Goal: Information Seeking & Learning: Find specific fact

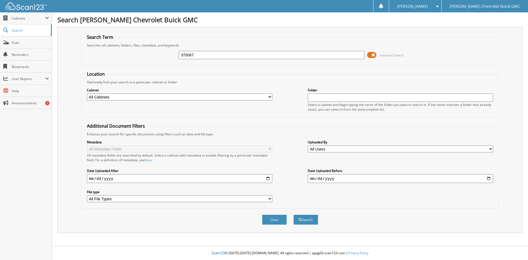
type input "370067"
click at [293, 214] on button "Search" at bounding box center [305, 219] width 25 height 10
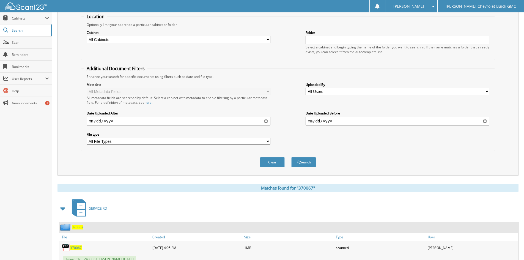
scroll to position [90, 0]
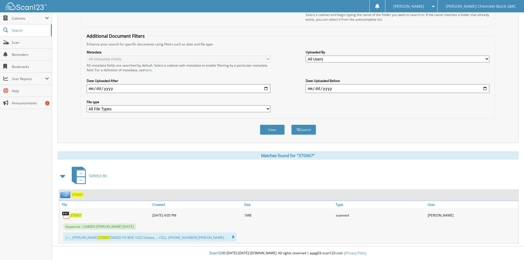
click at [79, 213] on link "370067" at bounding box center [76, 215] width 12 height 5
